Goal: Task Accomplishment & Management: Use online tool/utility

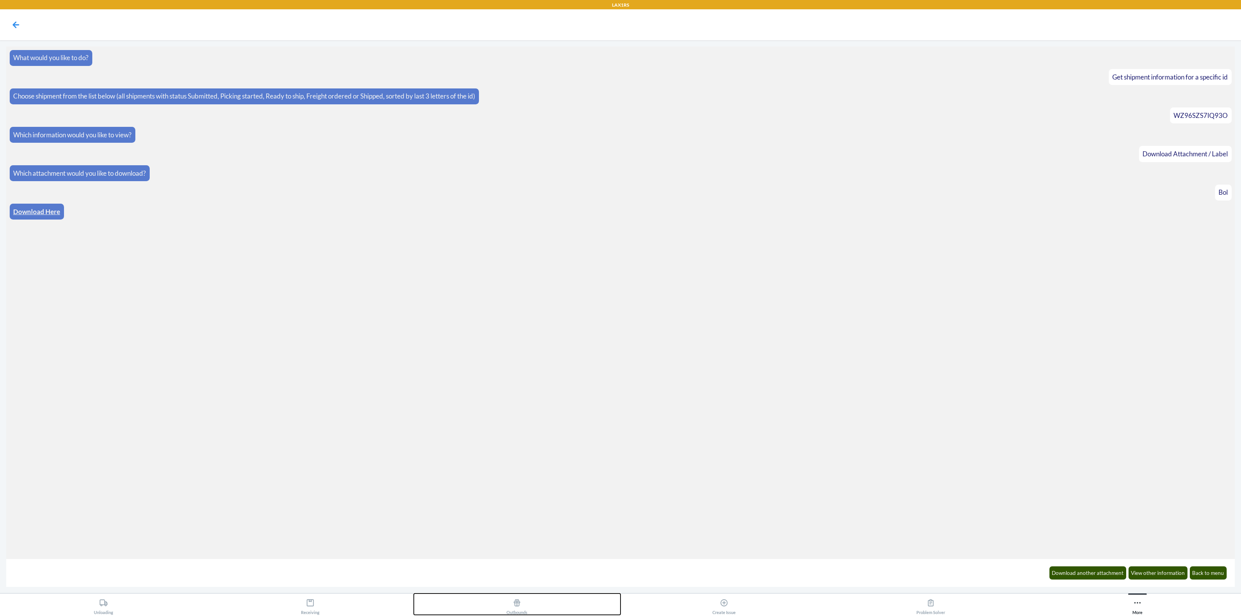
click at [517, 610] on div "Outbounds" at bounding box center [516, 604] width 21 height 19
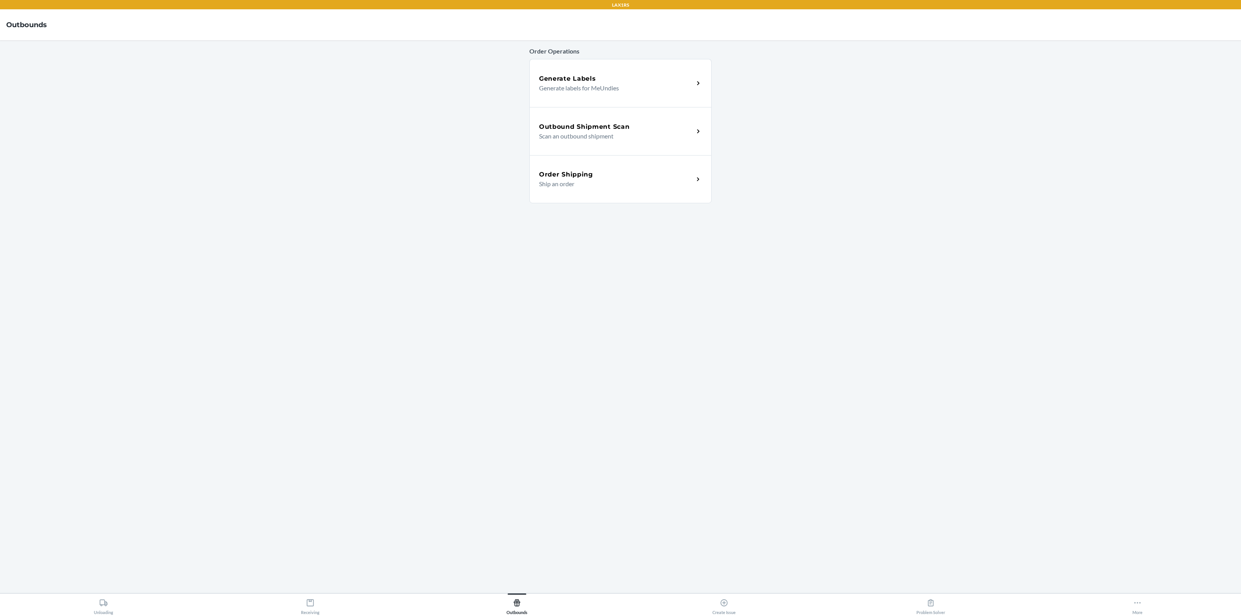
click at [577, 140] on p "Scan an outbound shipment" at bounding box center [613, 135] width 149 height 9
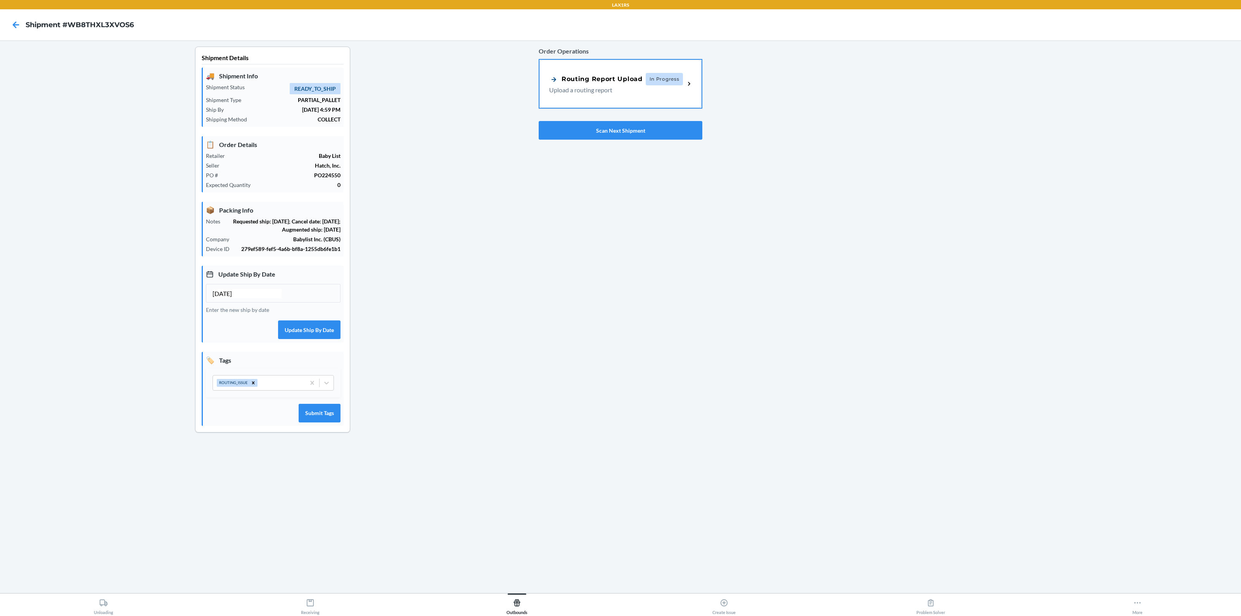
click at [227, 298] on input "[DATE]" at bounding box center [247, 293] width 69 height 9
type input "[DATE]"
click at [324, 339] on button "Update Ship By Date" at bounding box center [309, 329] width 62 height 19
click at [593, 136] on button "Scan Next Shipment" at bounding box center [621, 130] width 164 height 19
click at [226, 298] on input "[DATE]" at bounding box center [247, 293] width 69 height 9
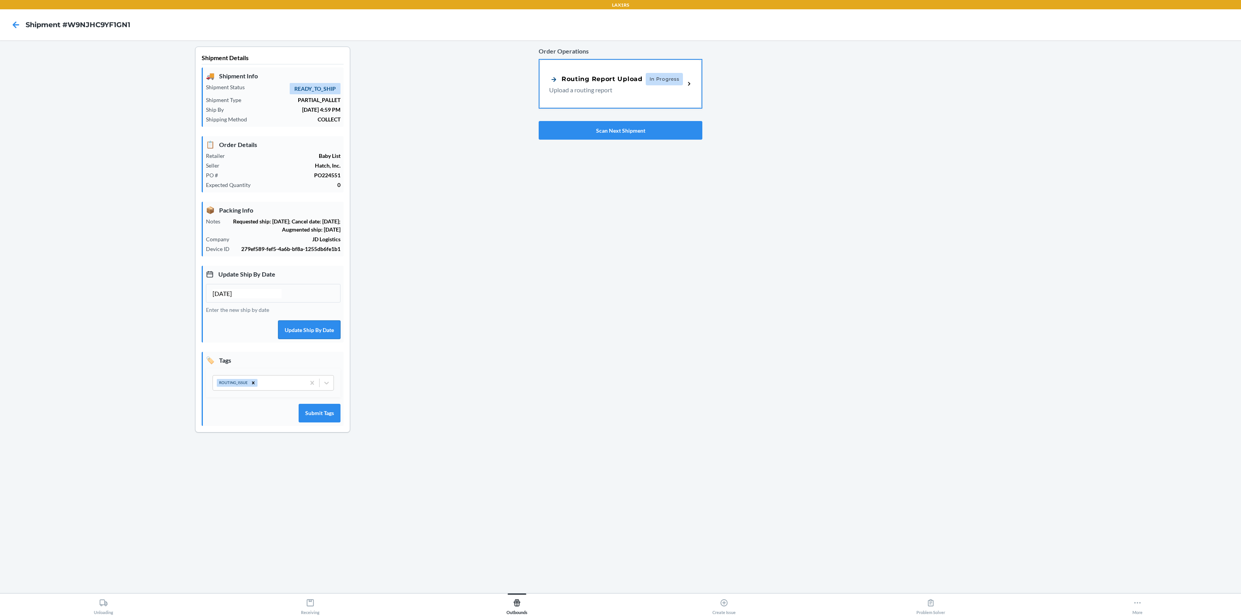
type input "[DATE]"
drag, startPoint x: 291, startPoint y: 340, endPoint x: 294, endPoint y: 337, distance: 4.1
click at [292, 339] on button "Update Ship By Date" at bounding box center [309, 329] width 62 height 19
